Goal: Information Seeking & Learning: Learn about a topic

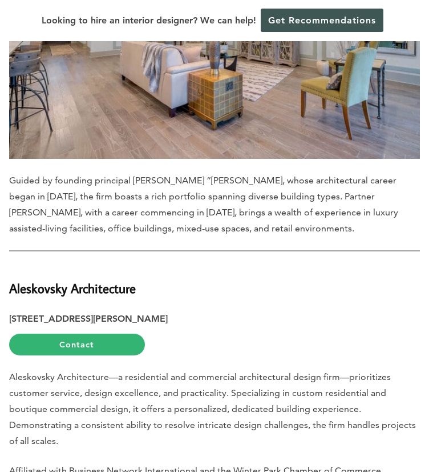
scroll to position [4797, 0]
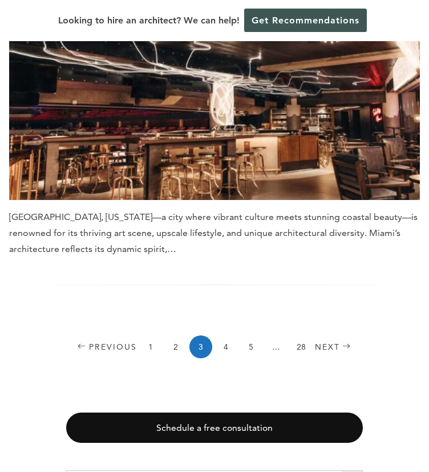
scroll to position [3941, 0]
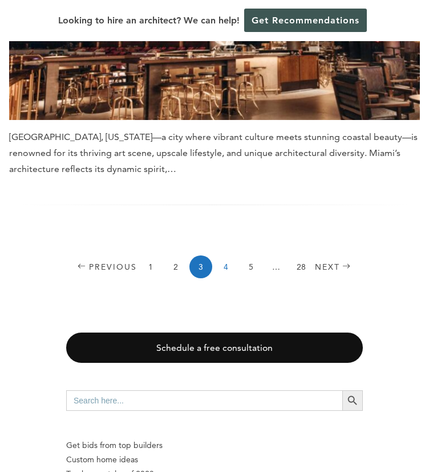
click at [228, 255] on link "4" at bounding box center [226, 266] width 23 height 23
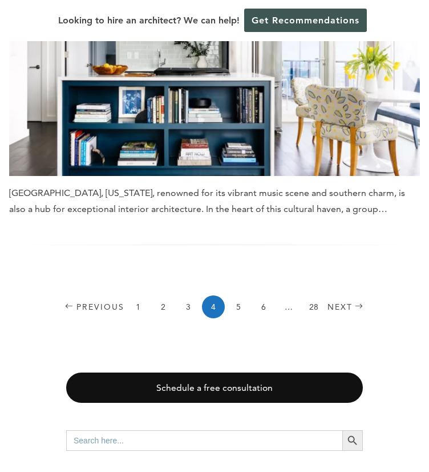
scroll to position [3883, 0]
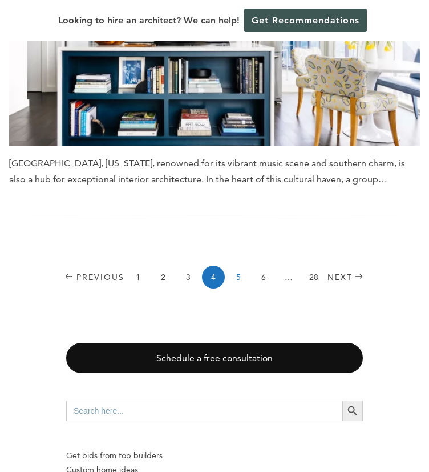
click at [240, 266] on link "5" at bounding box center [238, 277] width 23 height 23
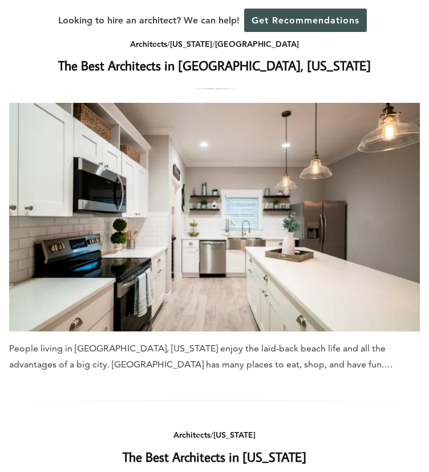
scroll to position [857, 0]
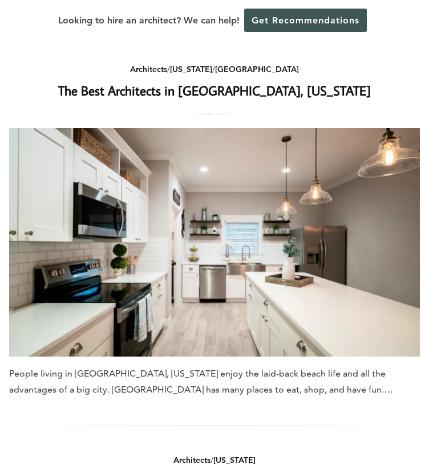
click at [208, 94] on link "The Best Architects in Tampa, Florida" at bounding box center [214, 90] width 313 height 17
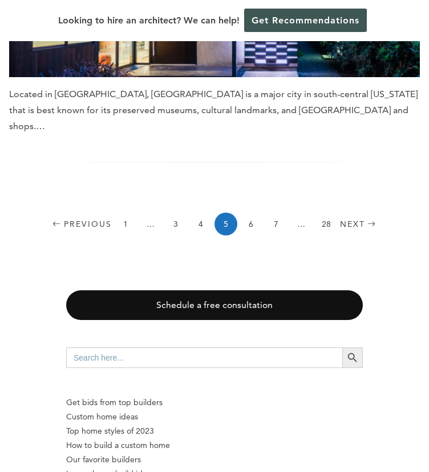
scroll to position [3940, 0]
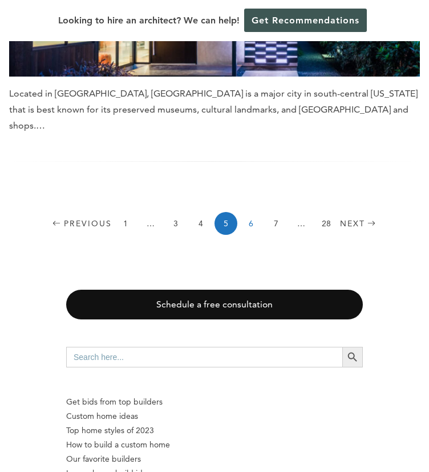
click at [249, 212] on link "6" at bounding box center [251, 223] width 23 height 23
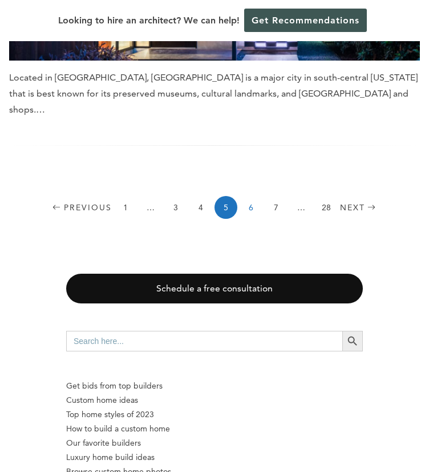
click at [250, 196] on link "6" at bounding box center [251, 207] width 23 height 23
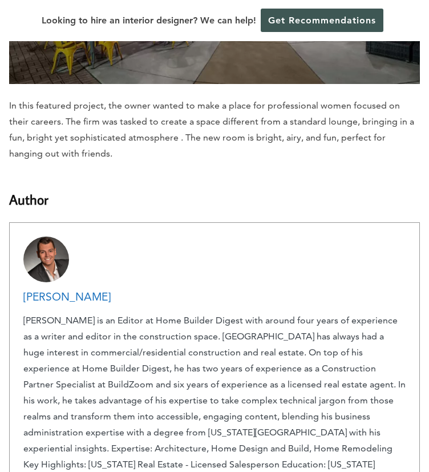
scroll to position [4854, 0]
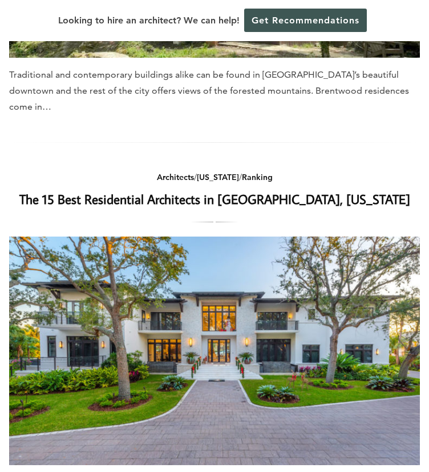
scroll to position [2798, 0]
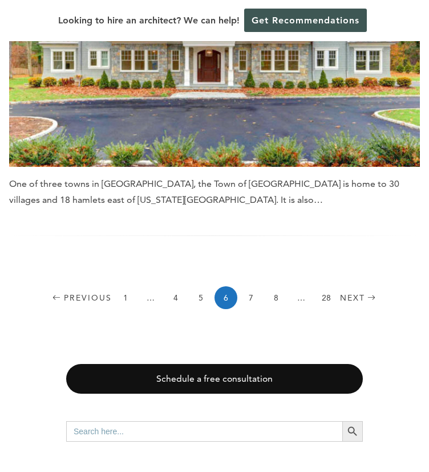
scroll to position [3883, 0]
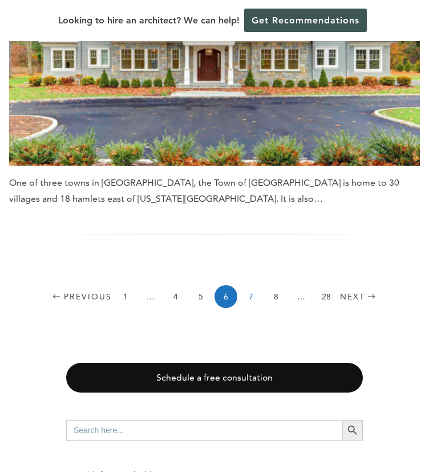
click at [251, 285] on link "7" at bounding box center [251, 296] width 23 height 23
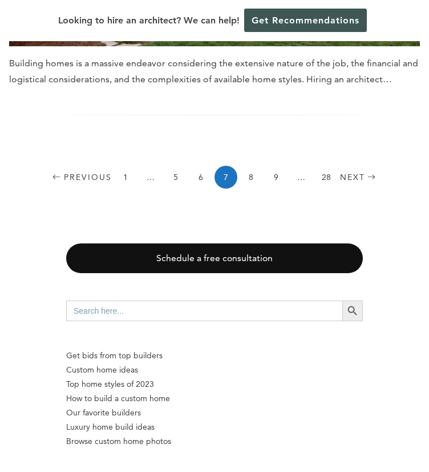
scroll to position [3940, 0]
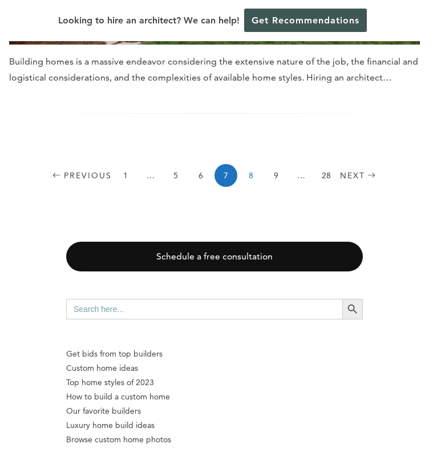
click at [250, 164] on link "8" at bounding box center [251, 175] width 23 height 23
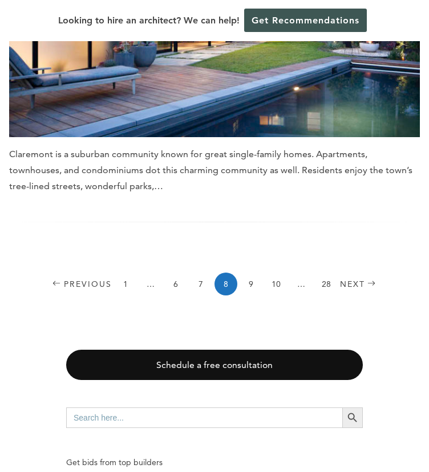
scroll to position [3883, 0]
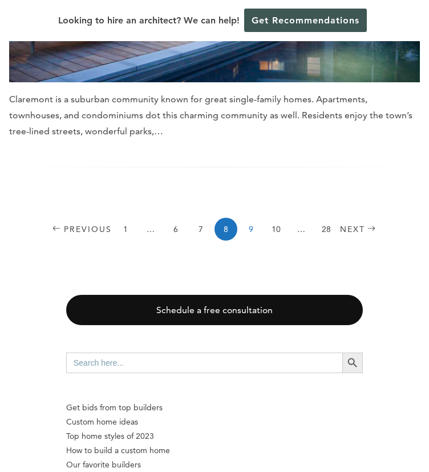
click at [251, 218] on link "9" at bounding box center [251, 229] width 23 height 23
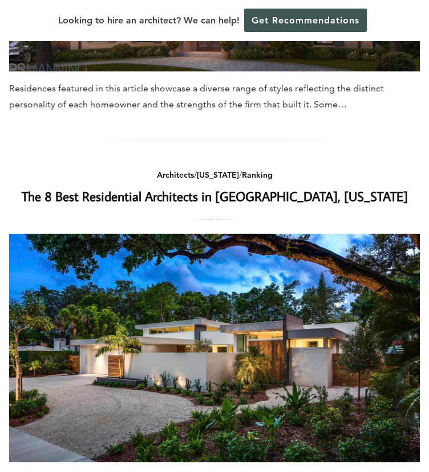
scroll to position [1542, 0]
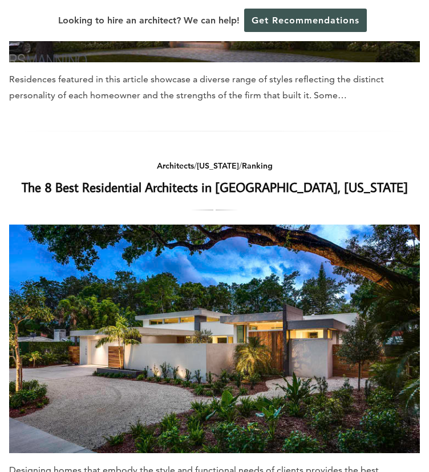
click at [186, 178] on link "The 8 Best Residential Architects in [GEOGRAPHIC_DATA], [US_STATE]" at bounding box center [215, 186] width 387 height 17
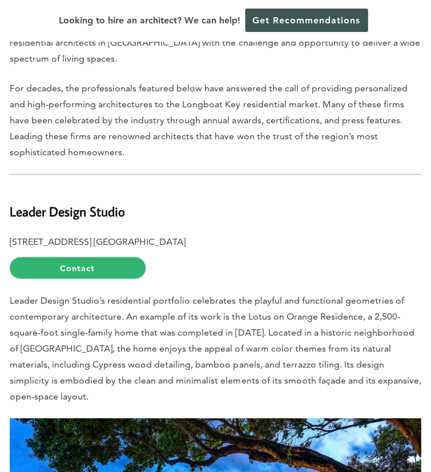
scroll to position [457, 0]
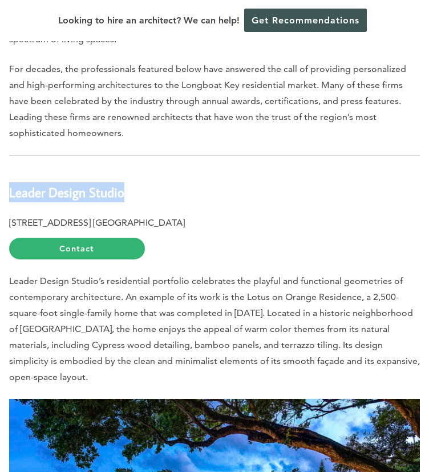
drag, startPoint x: 137, startPoint y: 167, endPoint x: 10, endPoint y: 171, distance: 126.8
click at [10, 171] on h2 "Leader Design Studio" at bounding box center [214, 185] width 411 height 33
copy b "Leader Design Studio"
